Goal: Information Seeking & Learning: Learn about a topic

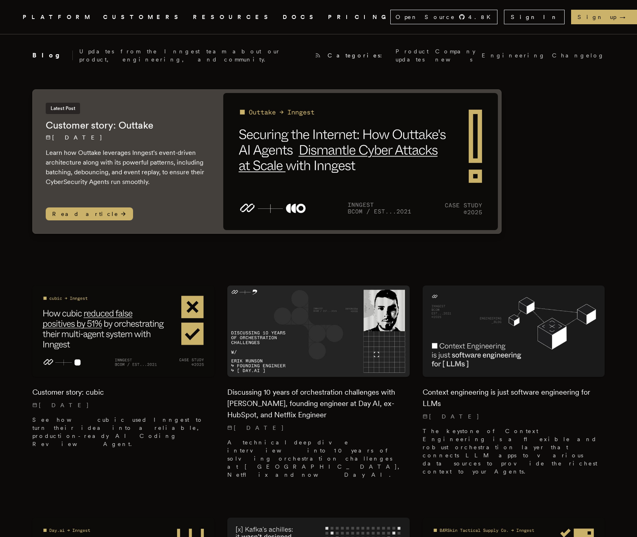
click at [354, 156] on img at bounding box center [360, 161] width 274 height 137
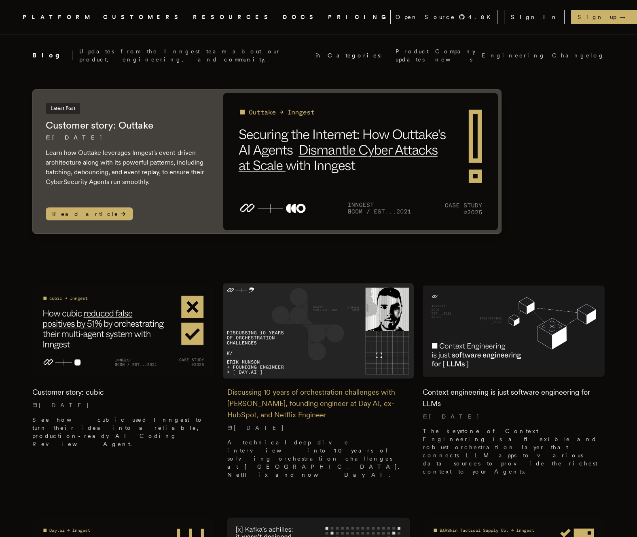
click at [302, 310] on img at bounding box center [318, 330] width 191 height 95
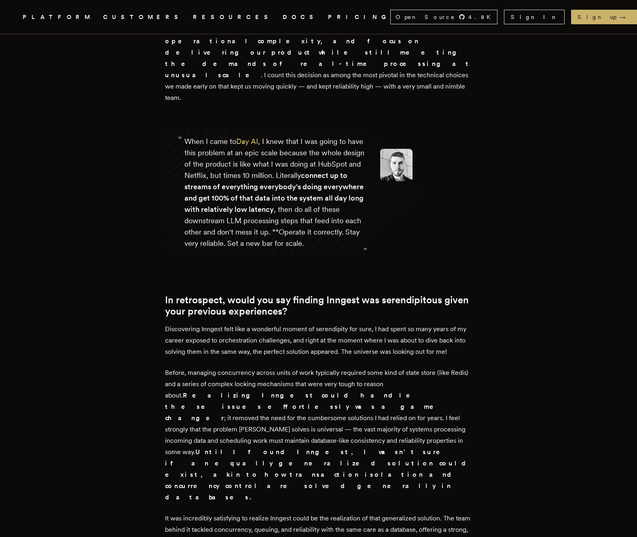
scroll to position [3018, 0]
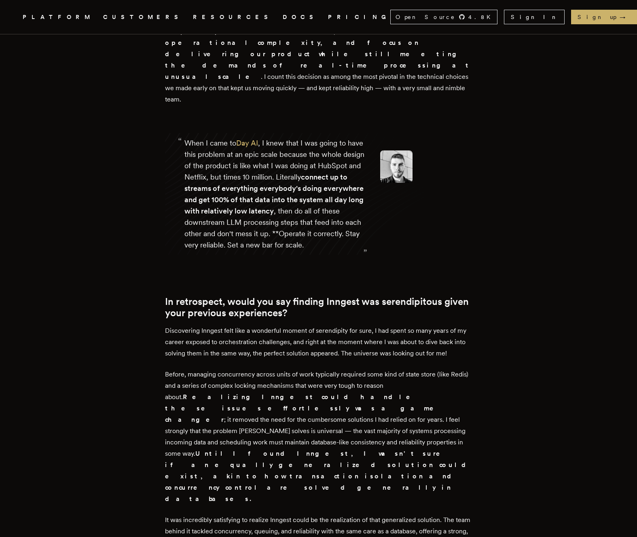
drag, startPoint x: 120, startPoint y: 321, endPoint x: 492, endPoint y: 383, distance: 377.4
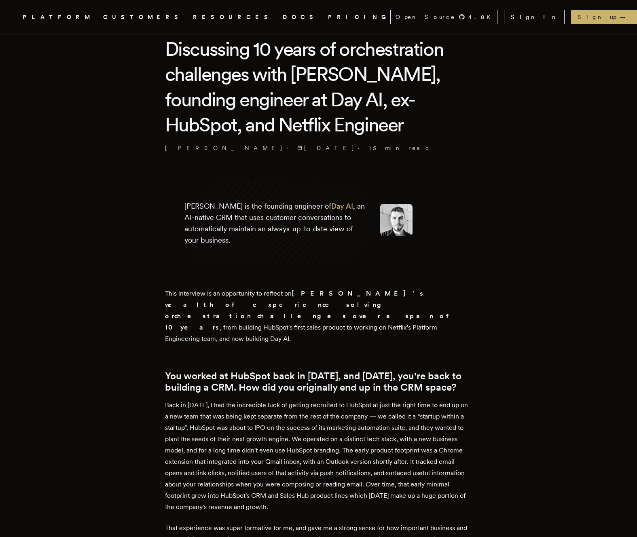
scroll to position [0, 0]
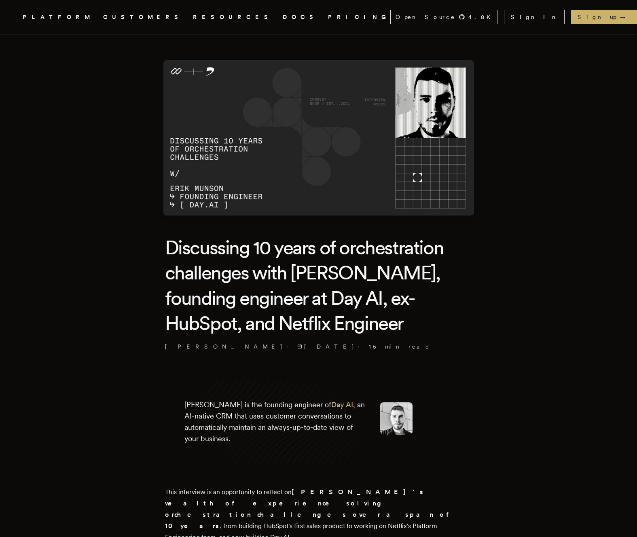
click at [13, 12] on icon ".cls-1 { fill: #FAFAF9; }" at bounding box center [13, 17] width 0 height 10
